Goal: Information Seeking & Learning: Learn about a topic

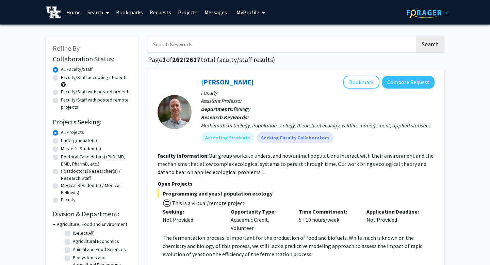
click at [155, 47] on input "Search Keywords" at bounding box center [281, 44] width 267 height 16
type input "neuroscience research assistant"
click at [416, 36] on button "Search" at bounding box center [430, 44] width 28 height 16
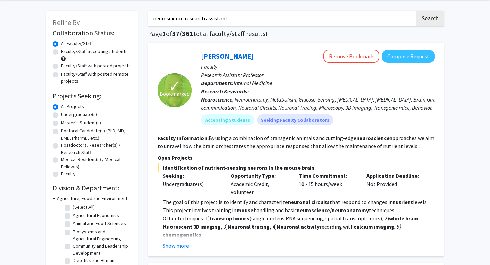
scroll to position [30, 0]
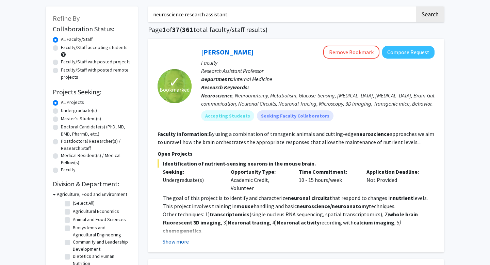
click at [171, 242] on button "Show more" at bounding box center [176, 241] width 26 height 8
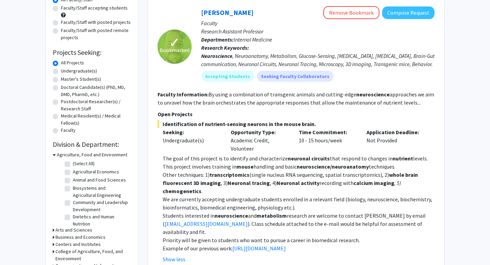
scroll to position [70, 0]
drag, startPoint x: 264, startPoint y: 11, endPoint x: 197, endPoint y: 14, distance: 67.4
click at [197, 14] on div "Ioannis Papazoglou Remove Bookmark Compose Request Faculty Research Assistant P…" at bounding box center [313, 46] width 243 height 81
copy link "[PERSON_NAME]"
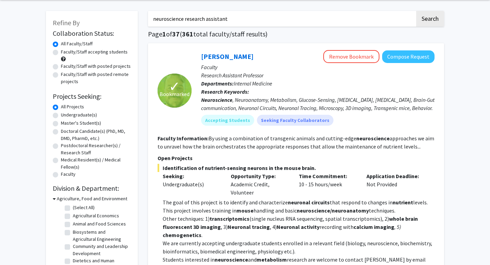
scroll to position [21, 0]
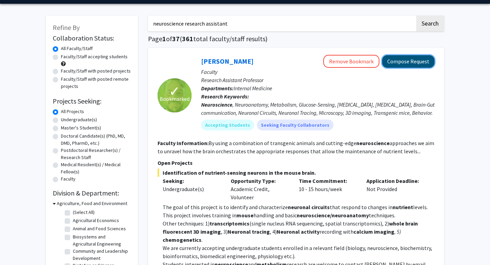
click at [392, 64] on button "Compose Request" at bounding box center [408, 61] width 52 height 13
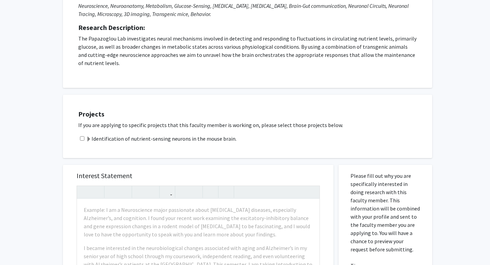
scroll to position [16, 0]
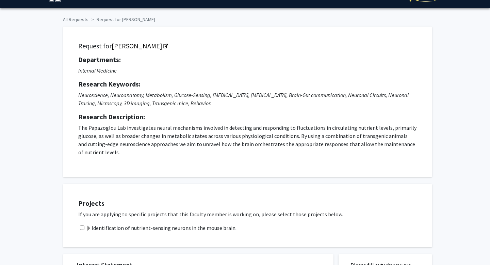
click at [247, 127] on p "The Papazoglou Lab investigates neural mechanisms involved in detecting and res…" at bounding box center [247, 140] width 339 height 33
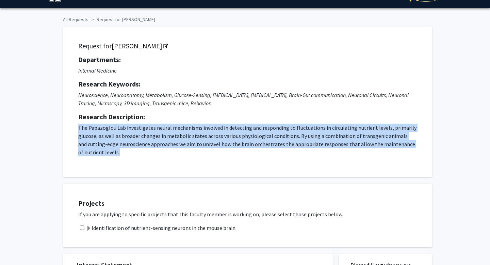
click at [247, 127] on p "The Papazoglou Lab investigates neural mechanisms involved in detecting and res…" at bounding box center [247, 140] width 339 height 33
copy p "The Papazoglou Lab investigates neural mechanisms involved in detecting and res…"
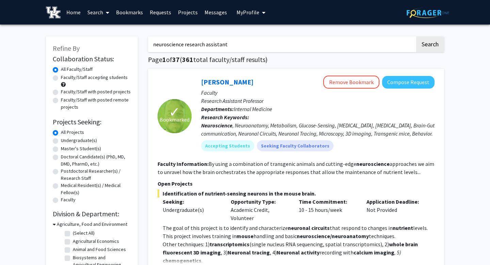
click at [176, 44] on input "neuroscience research assistant" at bounding box center [281, 44] width 267 height 16
type input "working with mice"
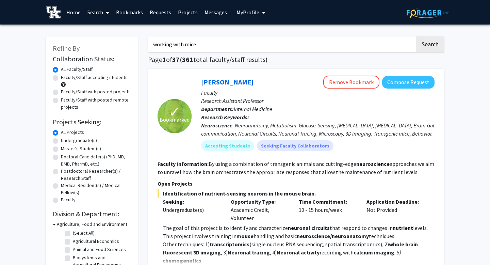
click at [416, 36] on button "Search" at bounding box center [430, 44] width 28 height 16
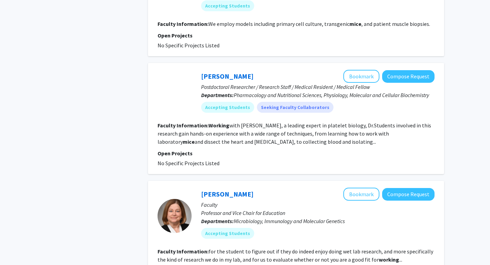
scroll to position [698, 0]
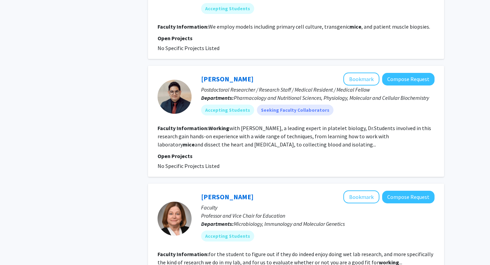
click at [258, 139] on section "Faculty Information: Working with Dr. Sidney Whiteheart, a leading expert in pl…" at bounding box center [296, 136] width 277 height 24
click at [266, 146] on fg-read-more "Working with Dr. Sidney Whiteheart, a leading expert in platelet biology, Dr.St…" at bounding box center [295, 136] width 274 height 23
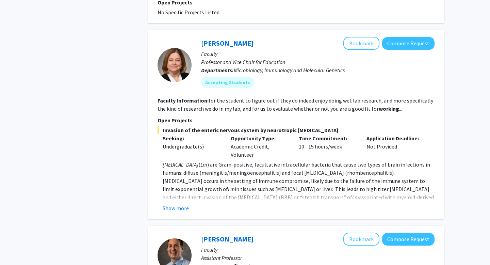
scroll to position [855, 0]
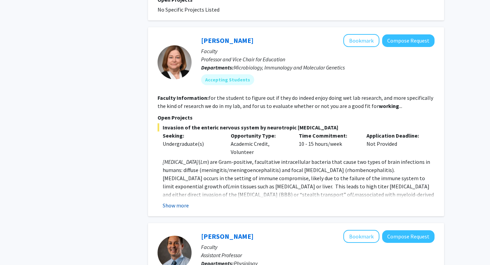
click at [178, 204] on button "Show more" at bounding box center [176, 205] width 26 height 8
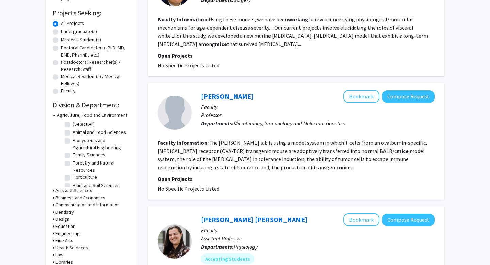
scroll to position [111, 0]
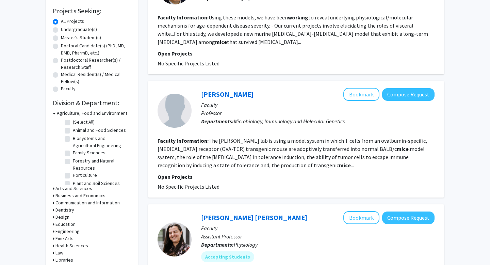
click at [60, 114] on h3 "Agriculture, Food and Environment" at bounding box center [92, 113] width 70 height 7
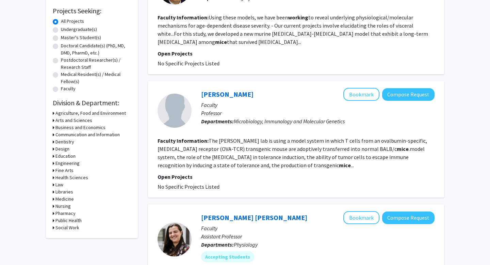
click at [55, 199] on div "Medicine" at bounding box center [92, 198] width 78 height 7
click at [53, 198] on icon at bounding box center [54, 198] width 2 height 7
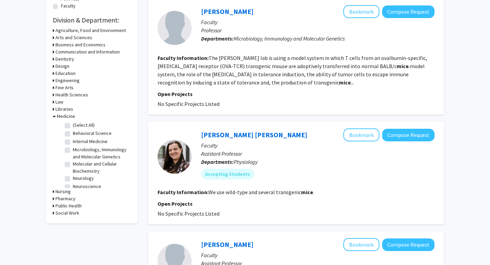
scroll to position [198, 0]
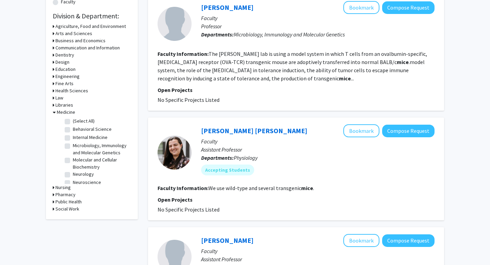
click at [73, 138] on label "Internal Medicine" at bounding box center [90, 137] width 35 height 7
click at [73, 138] on input "Internal Medicine" at bounding box center [75, 136] width 4 height 4
checkbox input "true"
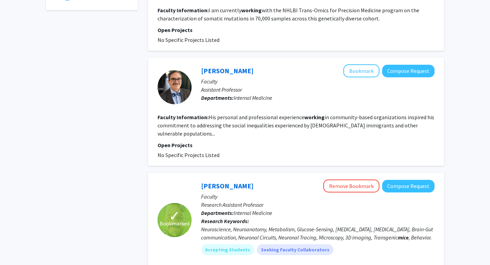
scroll to position [235, 0]
click at [235, 125] on fg-read-more "His personal and professional experience working in community-based organizatio…" at bounding box center [296, 125] width 277 height 23
click at [213, 71] on link "[PERSON_NAME]" at bounding box center [227, 71] width 52 height 9
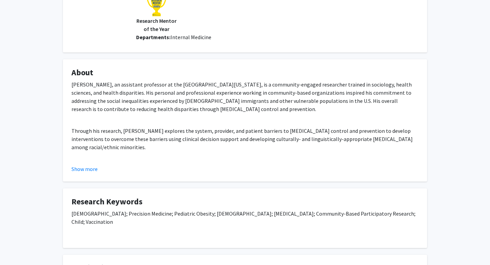
scroll to position [103, 0]
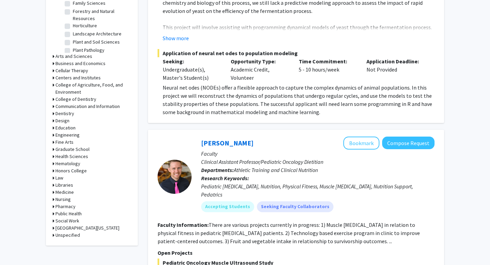
scroll to position [242, 0]
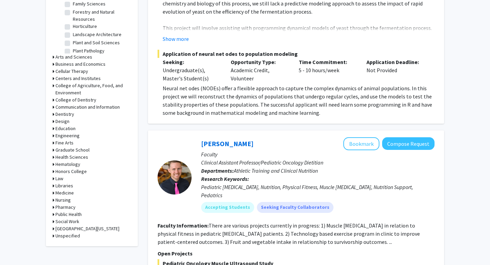
click at [63, 192] on h3 "Medicine" at bounding box center [64, 192] width 18 height 7
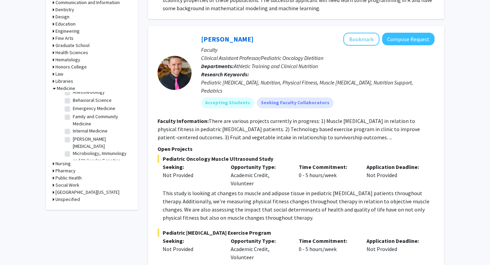
scroll to position [27, 0]
click at [73, 130] on label "Internal Medicine" at bounding box center [90, 131] width 35 height 7
click at [73, 130] on input "Internal Medicine" at bounding box center [75, 130] width 4 height 4
checkbox input "true"
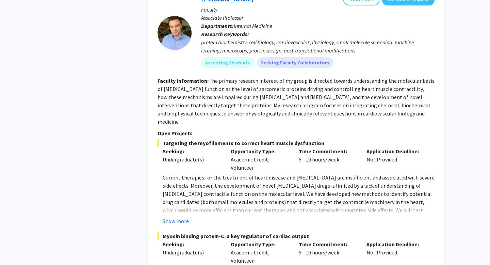
scroll to position [574, 0]
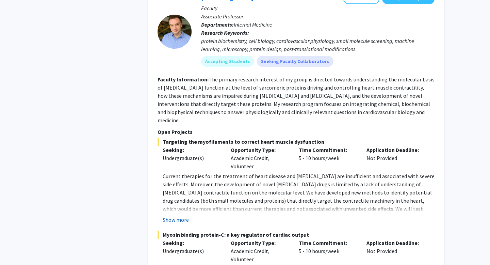
click at [180, 215] on button "Show more" at bounding box center [176, 219] width 26 height 8
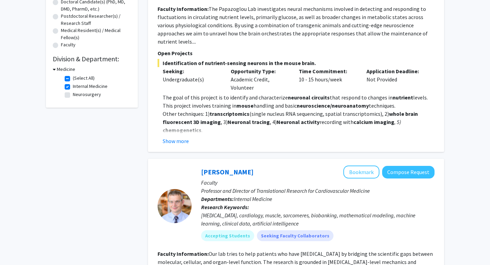
scroll to position [0, 0]
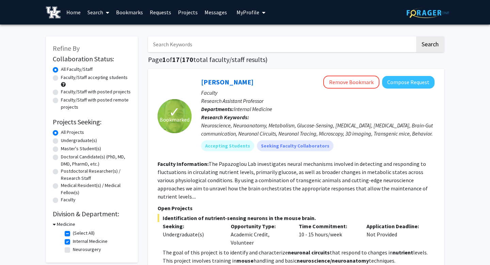
click at [199, 50] on input "Search Keywords" at bounding box center [281, 44] width 267 height 16
type input "hemotology"
click at [416, 36] on button "Search" at bounding box center [430, 44] width 28 height 16
checkbox input "false"
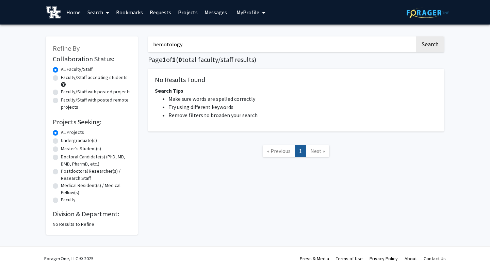
click at [166, 46] on input "hemotology" at bounding box center [281, 44] width 267 height 16
click at [416, 36] on button "Search" at bounding box center [430, 44] width 28 height 16
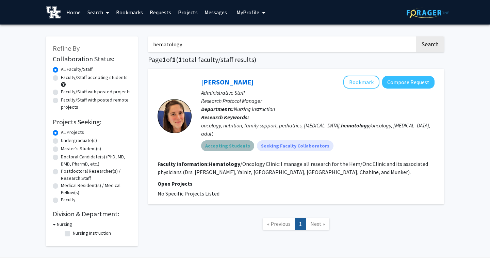
click at [228, 140] on mat-chip "Accepting Students" at bounding box center [227, 145] width 53 height 11
click at [291, 189] on fg-project-list "No Specific Projects Listed" at bounding box center [296, 193] width 277 height 8
click at [358, 82] on button "Bookmark" at bounding box center [361, 82] width 36 height 13
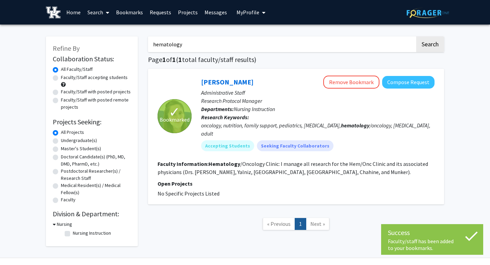
click at [180, 47] on input "hematology" at bounding box center [281, 44] width 267 height 16
type input "oncology"
click at [416, 36] on button "Search" at bounding box center [430, 44] width 28 height 16
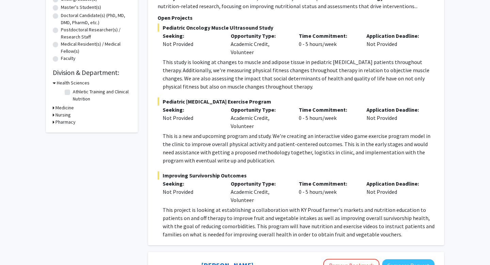
scroll to position [143, 0]
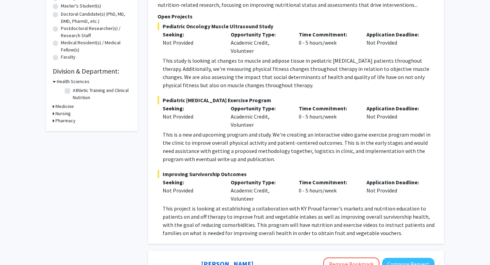
click at [66, 108] on h3 "Medicine" at bounding box center [64, 106] width 18 height 7
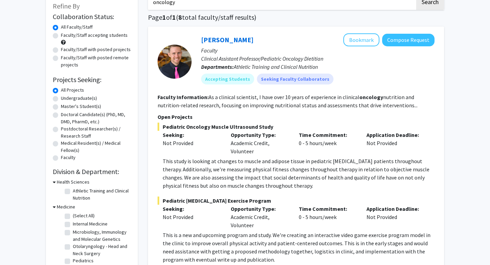
scroll to position [0, 0]
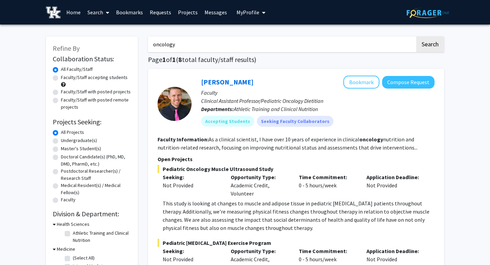
click at [174, 51] on input "oncology" at bounding box center [281, 44] width 267 height 16
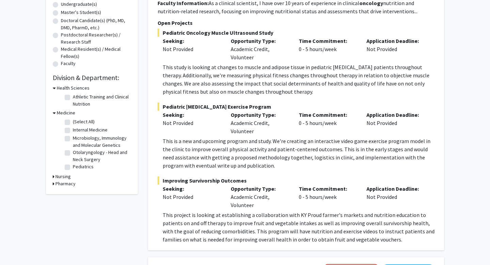
scroll to position [137, 0]
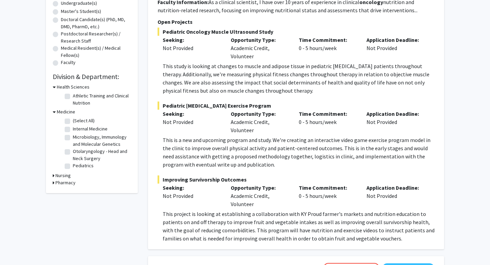
click at [53, 113] on icon at bounding box center [54, 111] width 3 height 7
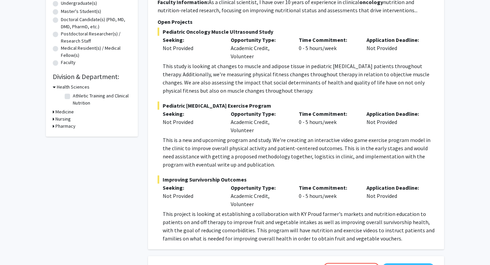
click at [53, 113] on icon at bounding box center [54, 111] width 2 height 7
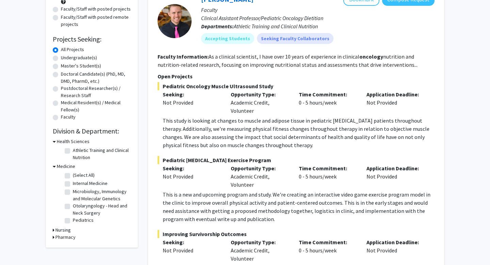
scroll to position [0, 0]
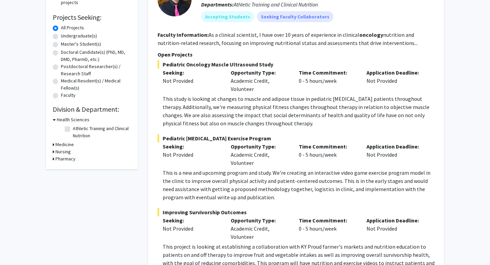
scroll to position [104, 0]
click at [62, 144] on h3 "Medicine" at bounding box center [64, 144] width 18 height 7
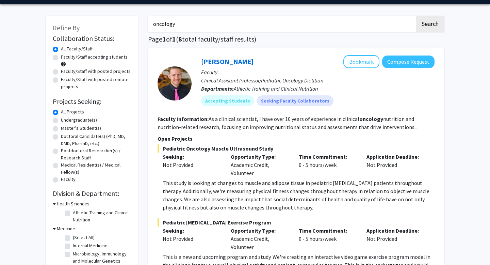
scroll to position [0, 0]
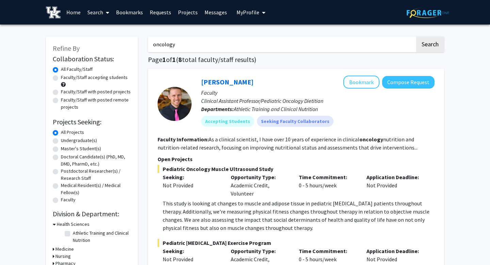
click at [189, 46] on input "oncology" at bounding box center [281, 44] width 267 height 16
type input "o"
click at [435, 45] on button "Search" at bounding box center [430, 44] width 28 height 16
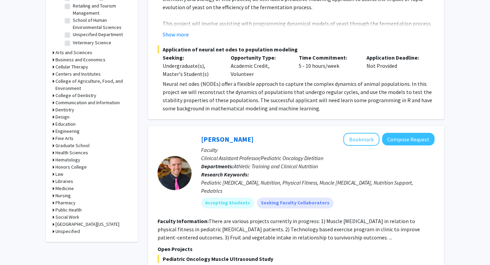
scroll to position [250, 0]
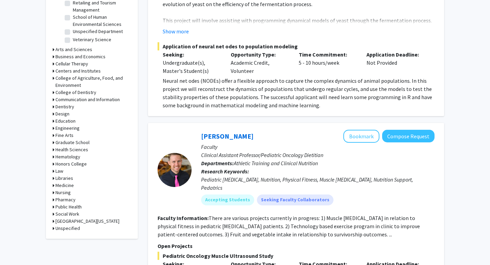
click at [54, 157] on icon at bounding box center [54, 156] width 2 height 7
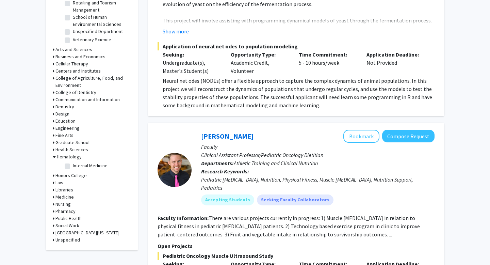
click at [54, 157] on icon at bounding box center [54, 156] width 3 height 7
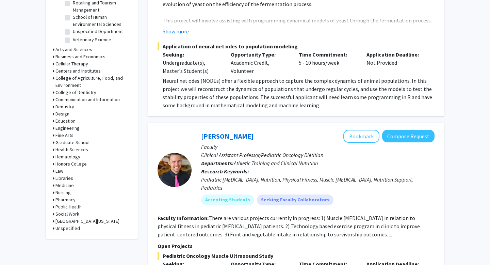
click at [54, 184] on icon at bounding box center [54, 185] width 2 height 7
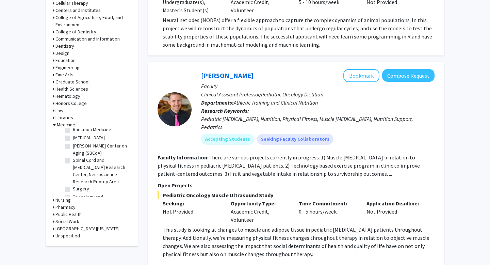
scroll to position [254, 0]
click at [73, 156] on label "Spinal Cord and [MEDICAL_DATA] Research Center, Neuroscience Research Priority …" at bounding box center [101, 170] width 56 height 29
click at [73, 156] on input "Spinal Cord and [MEDICAL_DATA] Research Center, Neuroscience Research Priority …" at bounding box center [75, 158] width 4 height 4
checkbox input "true"
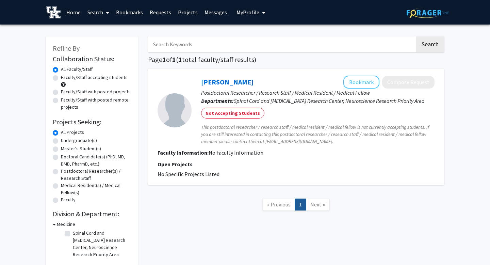
checkbox input "false"
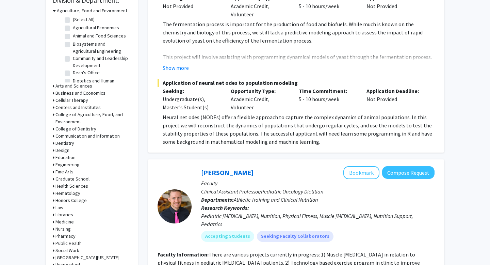
scroll to position [226, 0]
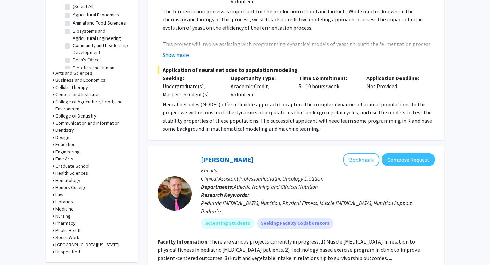
click at [54, 209] on icon at bounding box center [54, 208] width 2 height 7
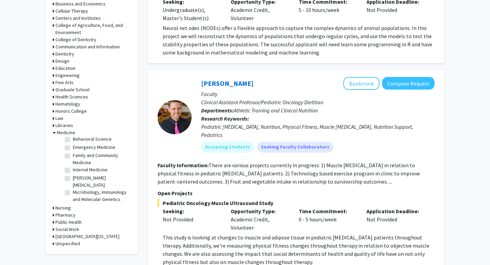
scroll to position [32, 0]
click at [73, 172] on label "Internal Medicine" at bounding box center [90, 170] width 35 height 7
click at [73, 171] on input "Internal Medicine" at bounding box center [75, 169] width 4 height 4
checkbox input "true"
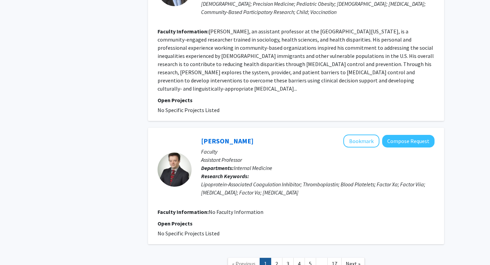
scroll to position [1807, 0]
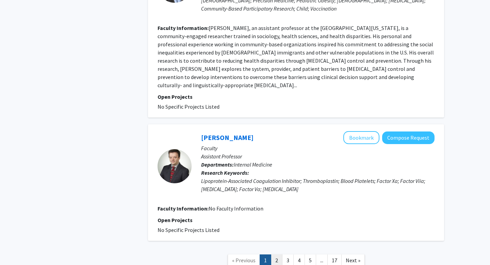
click at [277, 254] on link "2" at bounding box center [277, 260] width 12 height 12
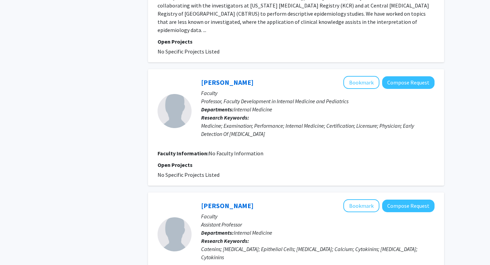
scroll to position [1112, 0]
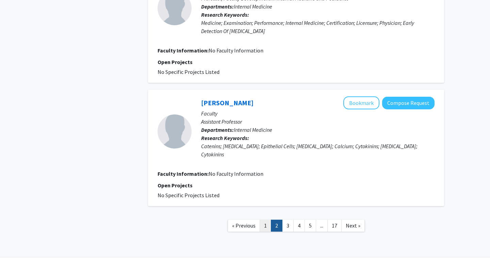
click at [265, 219] on link "1" at bounding box center [266, 225] width 12 height 12
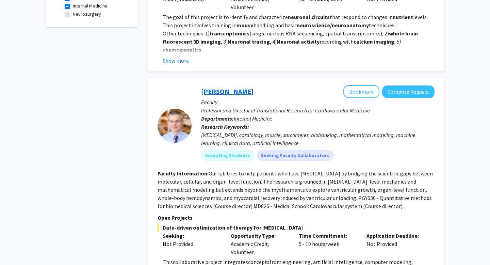
scroll to position [290, 0]
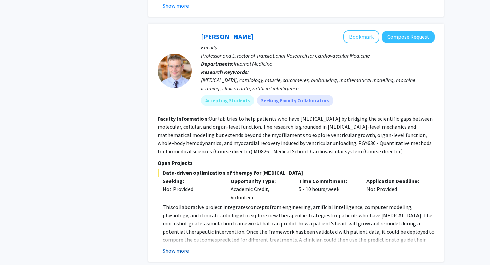
click at [175, 246] on button "Show more" at bounding box center [176, 250] width 26 height 8
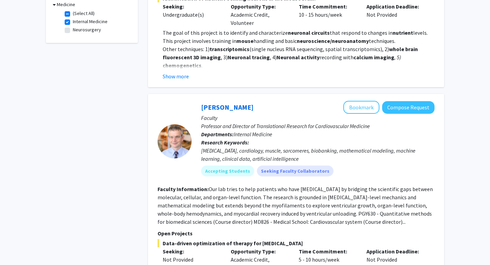
scroll to position [212, 0]
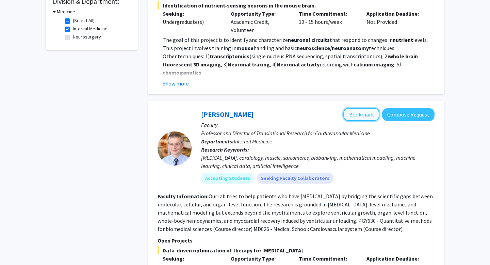
click at [355, 110] on button "Bookmark" at bounding box center [361, 114] width 36 height 13
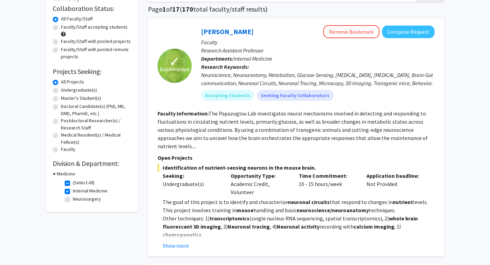
scroll to position [48, 0]
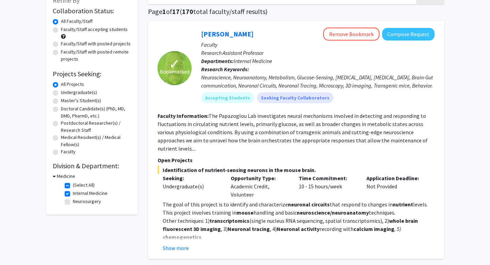
click at [57, 175] on h3 "Medicine" at bounding box center [66, 175] width 18 height 7
click at [57, 175] on h3 "Medicine" at bounding box center [64, 175] width 18 height 7
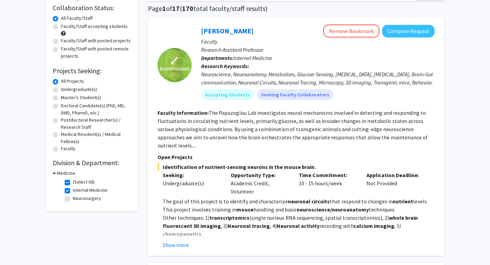
click at [73, 183] on label "(Select All)" at bounding box center [84, 181] width 22 height 7
click at [73, 183] on input "(Select All)" at bounding box center [75, 180] width 4 height 4
checkbox input "false"
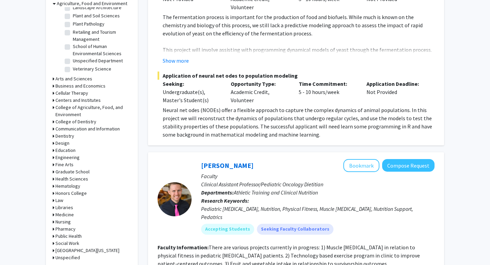
scroll to position [243, 0]
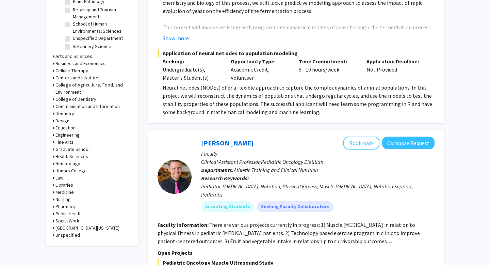
click at [54, 192] on icon at bounding box center [54, 191] width 2 height 7
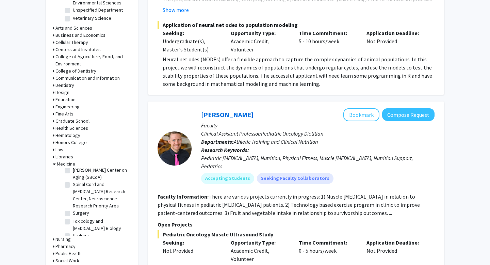
scroll to position [276, 0]
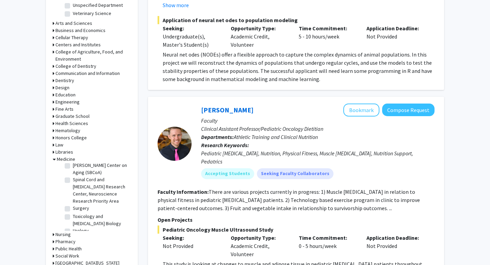
click at [73, 176] on label "Spinal Cord and [MEDICAL_DATA] Research Center, Neuroscience Research Priority …" at bounding box center [101, 190] width 56 height 29
click at [73, 176] on input "Spinal Cord and [MEDICAL_DATA] Research Center, Neuroscience Research Priority …" at bounding box center [75, 178] width 4 height 4
checkbox input "true"
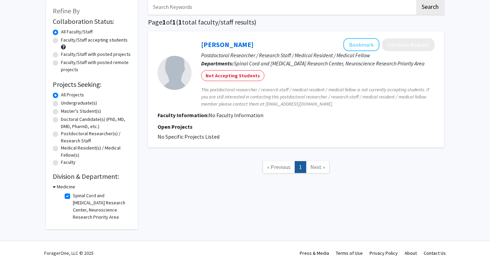
click at [61, 186] on h3 "Medicine" at bounding box center [66, 186] width 18 height 7
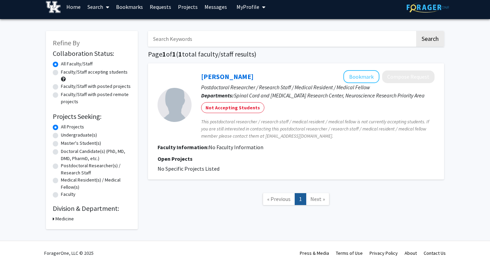
click at [56, 215] on h3 "Medicine" at bounding box center [64, 218] width 18 height 7
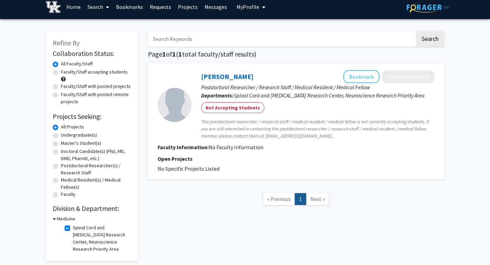
scroll to position [37, 0]
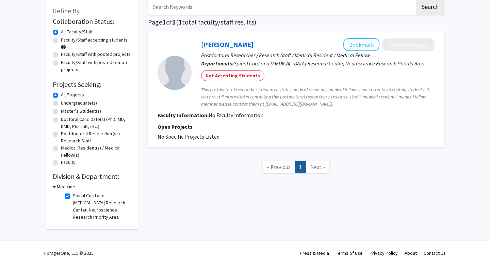
click at [73, 196] on label "Spinal Cord and [MEDICAL_DATA] Research Center, Neuroscience Research Priority …" at bounding box center [101, 206] width 56 height 29
click at [73, 196] on input "Spinal Cord and [MEDICAL_DATA] Research Center, Neuroscience Research Priority …" at bounding box center [75, 194] width 4 height 4
checkbox input "false"
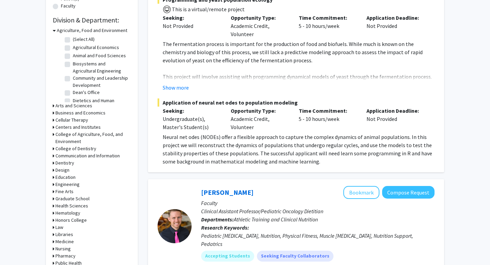
scroll to position [226, 0]
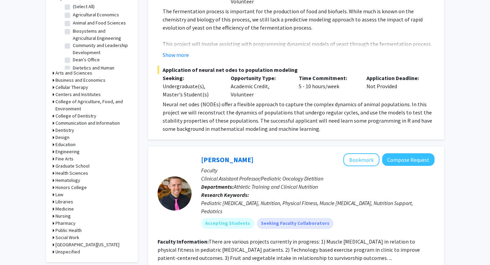
click at [65, 210] on h3 "Medicine" at bounding box center [64, 208] width 18 height 7
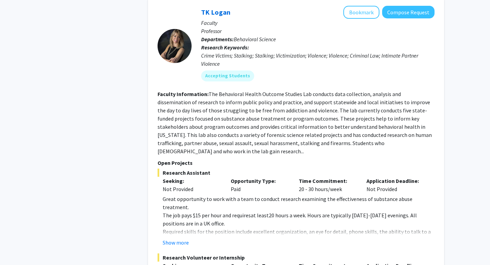
scroll to position [1093, 0]
click at [170, 238] on button "Show more" at bounding box center [176, 242] width 26 height 8
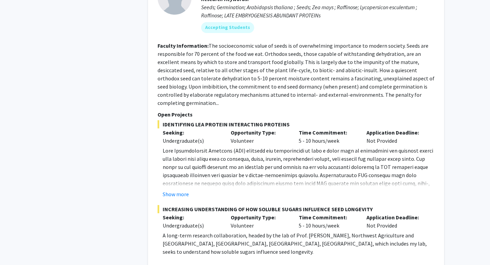
scroll to position [2022, 0]
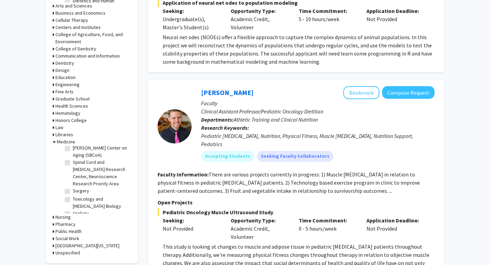
scroll to position [0, 0]
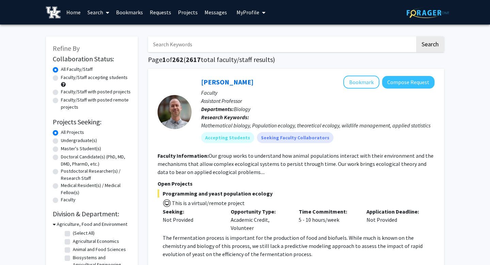
click at [129, 12] on link "Bookmarks" at bounding box center [130, 12] width 34 height 24
